Goal: Task Accomplishment & Management: Use online tool/utility

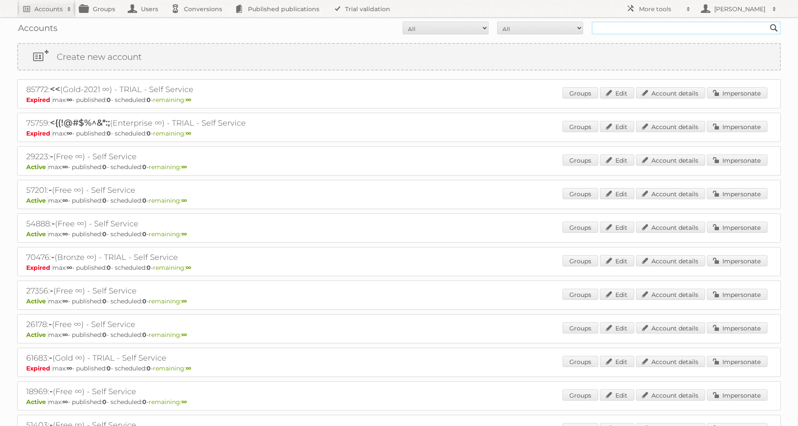
click at [629, 30] on input "text" at bounding box center [686, 27] width 189 height 13
type input "ICT edeka"
click at [768, 21] on input "Search" at bounding box center [774, 27] width 13 height 13
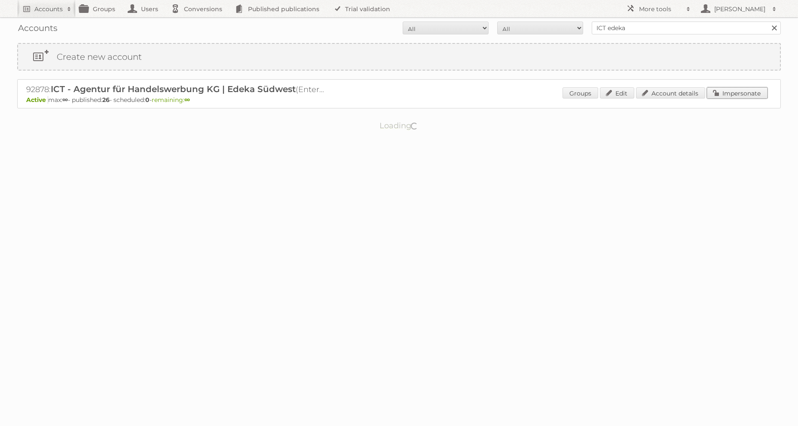
click at [723, 96] on link "Impersonate" at bounding box center [737, 92] width 61 height 11
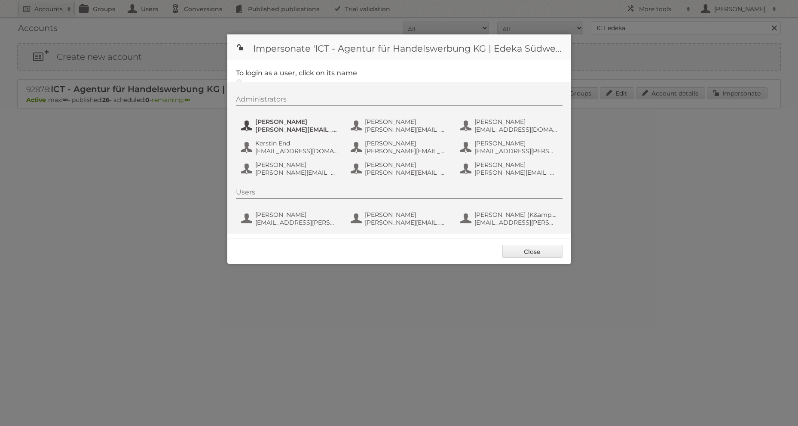
click at [309, 126] on span "[PERSON_NAME][EMAIL_ADDRESS][PERSON_NAME][DOMAIN_NAME]" at bounding box center [296, 130] width 83 height 8
